Goal: Information Seeking & Learning: Learn about a topic

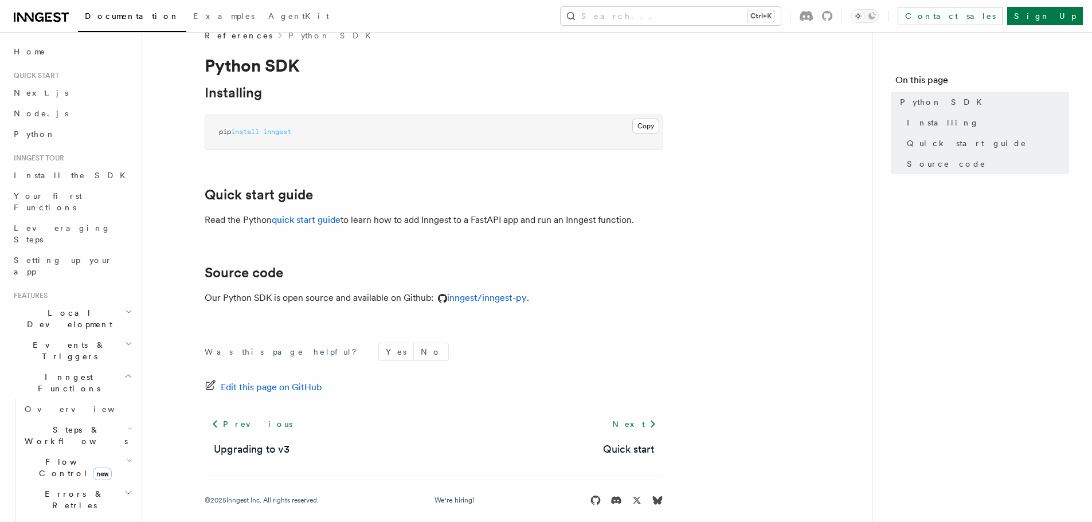
scroll to position [32, 0]
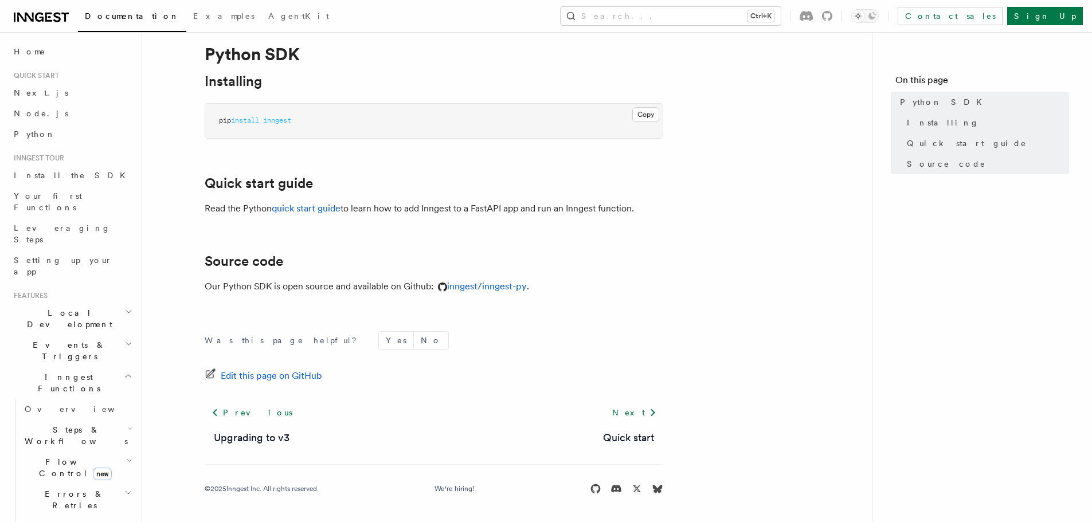
click at [75, 424] on span "Steps & Workflows" at bounding box center [74, 435] width 108 height 23
click at [65, 478] on span "Function steps" at bounding box center [80, 482] width 88 height 9
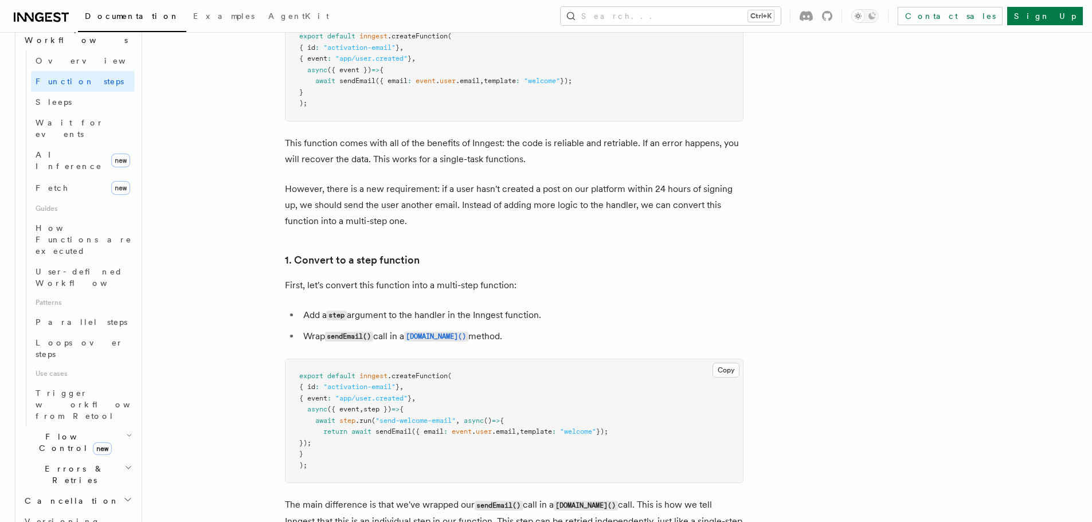
scroll to position [688, 0]
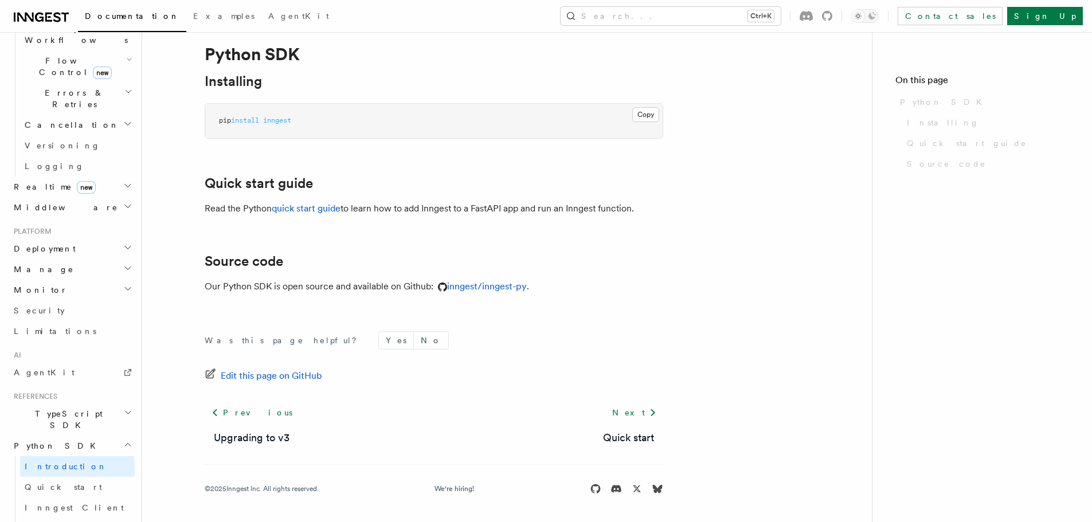
scroll to position [32, 0]
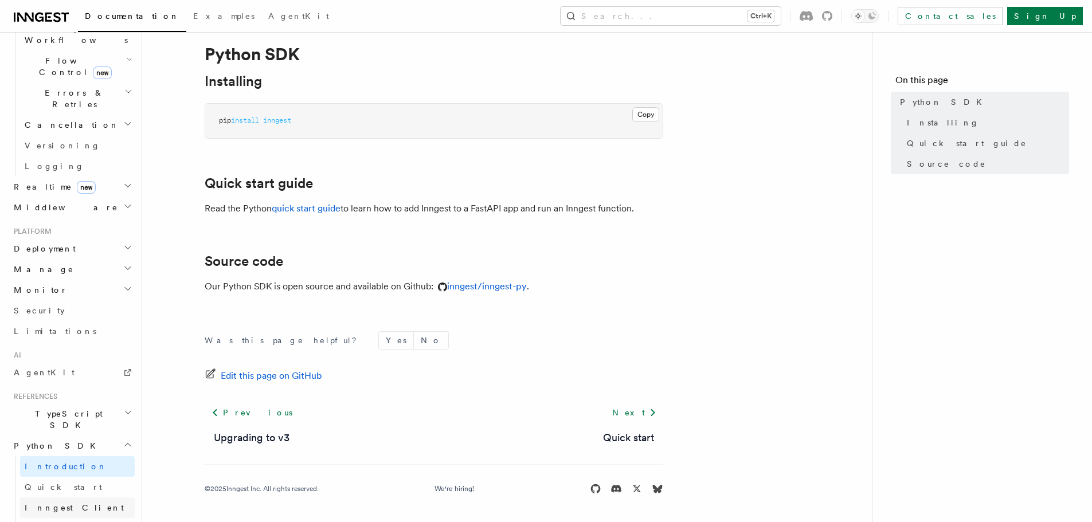
click at [61, 503] on span "Inngest Client" at bounding box center [74, 507] width 99 height 9
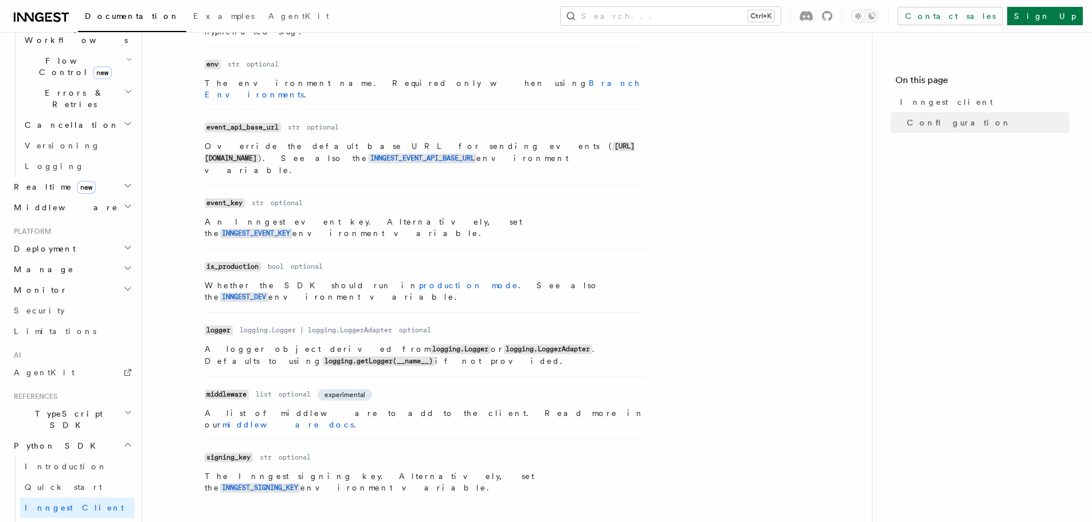
scroll to position [515, 0]
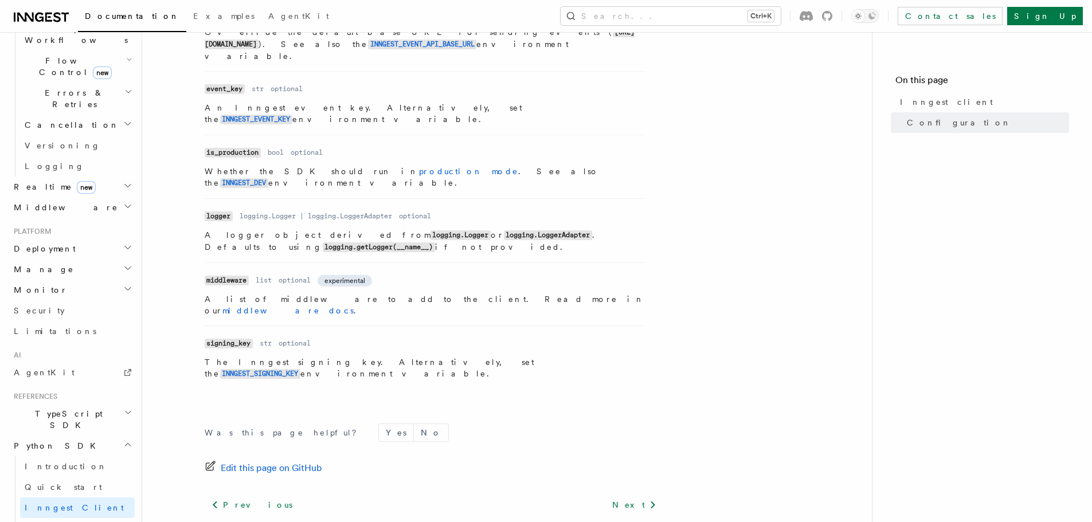
scroll to position [32, 0]
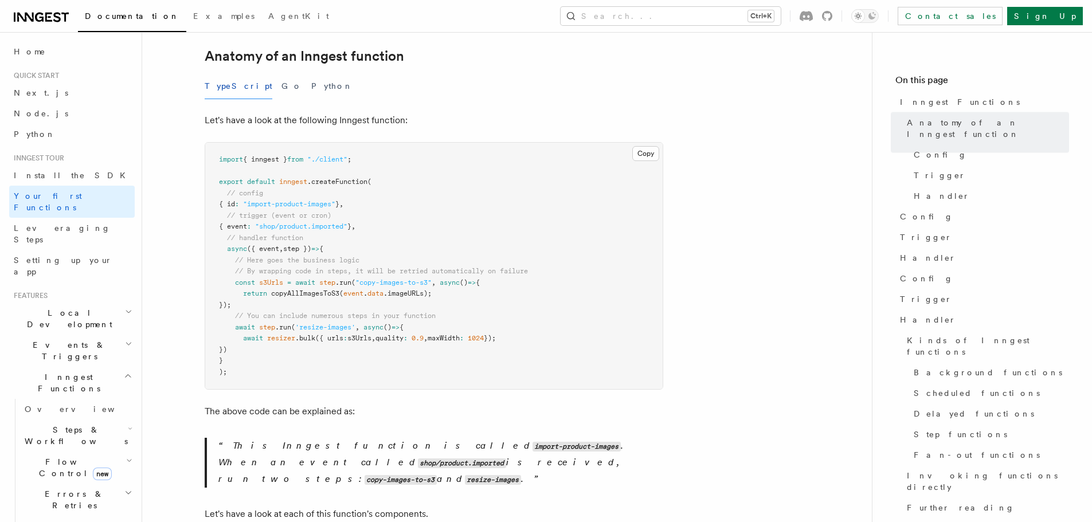
scroll to position [172, 0]
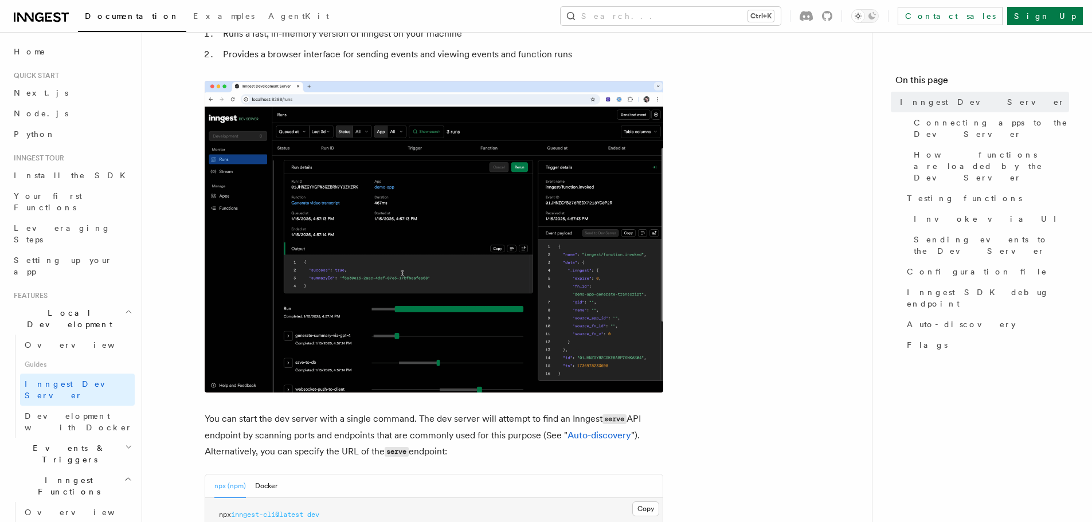
scroll to position [115, 0]
